Goal: Obtain resource: Obtain resource

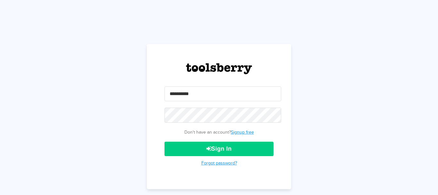
click at [181, 91] on input "email" at bounding box center [223, 93] width 117 height 15
click at [161, 66] on div "Don't have an account? Signup free Sign In Forgot password?" at bounding box center [219, 116] width 144 height 145
click at [182, 91] on input "email" at bounding box center [223, 93] width 117 height 15
click at [183, 93] on input "email" at bounding box center [223, 93] width 117 height 15
click at [326, 71] on div "Don't have an account? Signup free Sign In Forgot password?" at bounding box center [219, 97] width 438 height 195
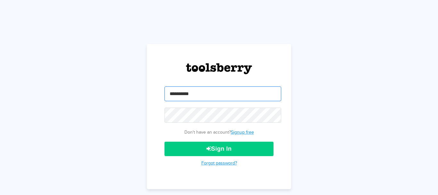
click at [199, 91] on input "email" at bounding box center [223, 93] width 117 height 15
click at [186, 95] on input "email" at bounding box center [223, 93] width 117 height 15
click at [215, 16] on div "Don't have an account? Signup free Sign In Forgot password?" at bounding box center [219, 97] width 438 height 195
click at [191, 93] on input "email" at bounding box center [223, 93] width 117 height 15
paste input "**********"
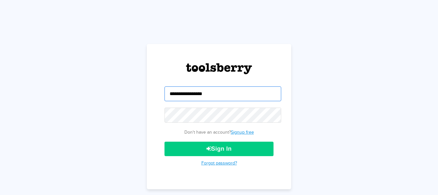
type input "**********"
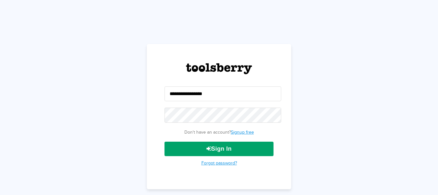
click at [221, 149] on button "Sign In" at bounding box center [219, 149] width 109 height 14
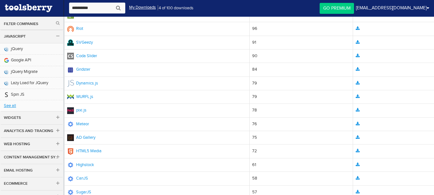
scroll to position [1922, 0]
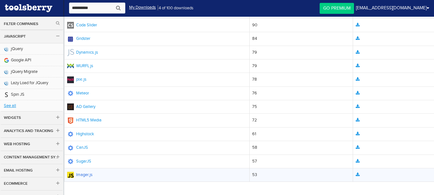
click at [81, 172] on link "Imager.js" at bounding box center [79, 174] width 25 height 5
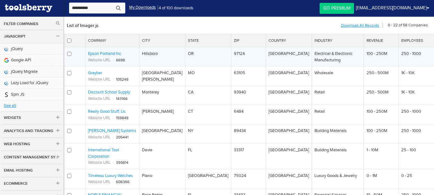
click at [101, 53] on link "Epson Portland Inc." at bounding box center [105, 53] width 34 height 5
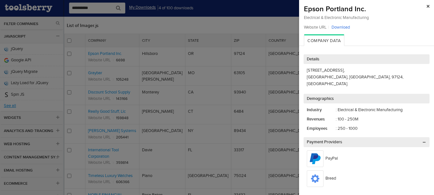
click at [340, 27] on link "Download" at bounding box center [340, 27] width 18 height 5
click at [426, 6] on img at bounding box center [427, 6] width 3 height 3
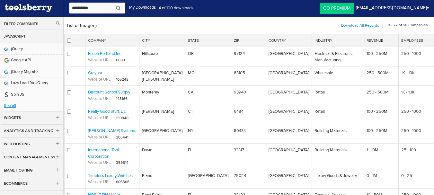
click at [33, 35] on link "JavaScript" at bounding box center [31, 36] width 63 height 13
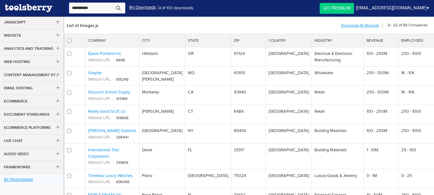
scroll to position [33, 0]
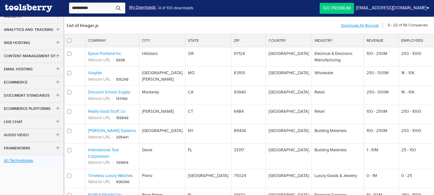
click at [21, 161] on link "All Technologies" at bounding box center [31, 160] width 63 height 11
